Goal: Task Accomplishment & Management: Manage account settings

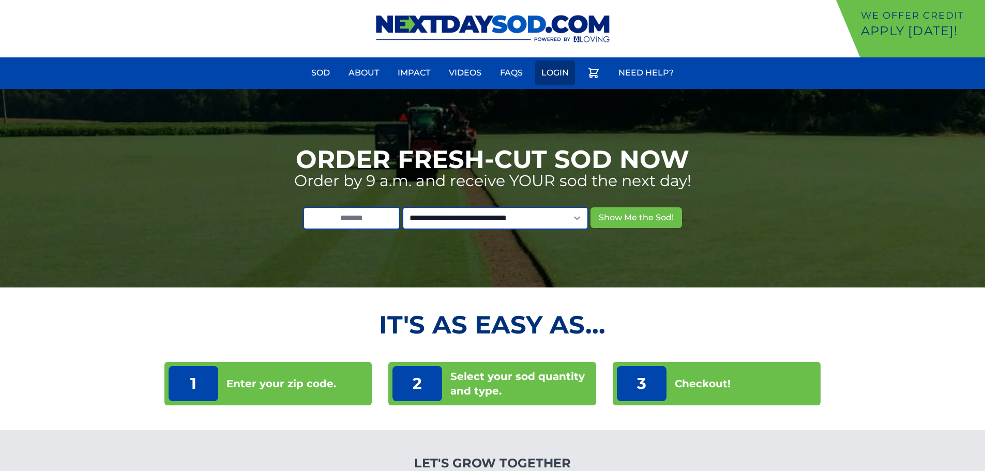
click at [543, 72] on link "Login" at bounding box center [555, 73] width 40 height 25
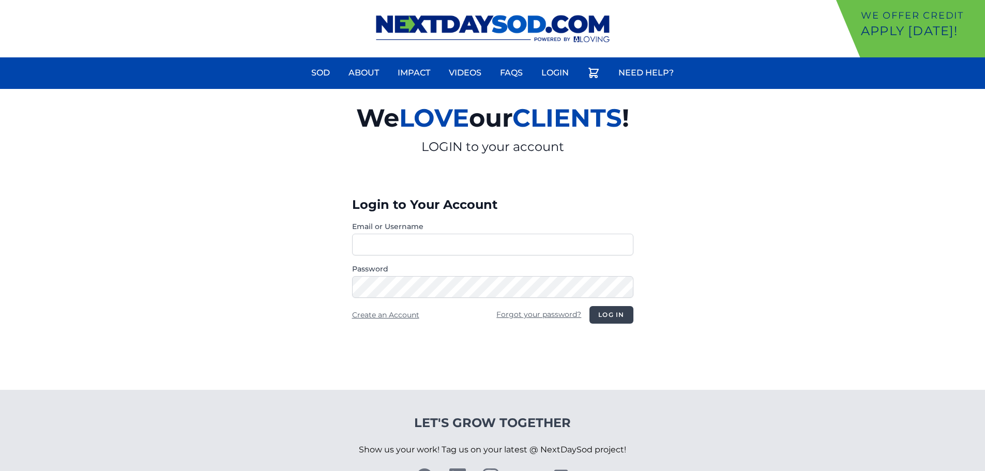
type input "**********"
click at [608, 308] on button "Log in" at bounding box center [611, 315] width 43 height 18
